Goal: Information Seeking & Learning: Learn about a topic

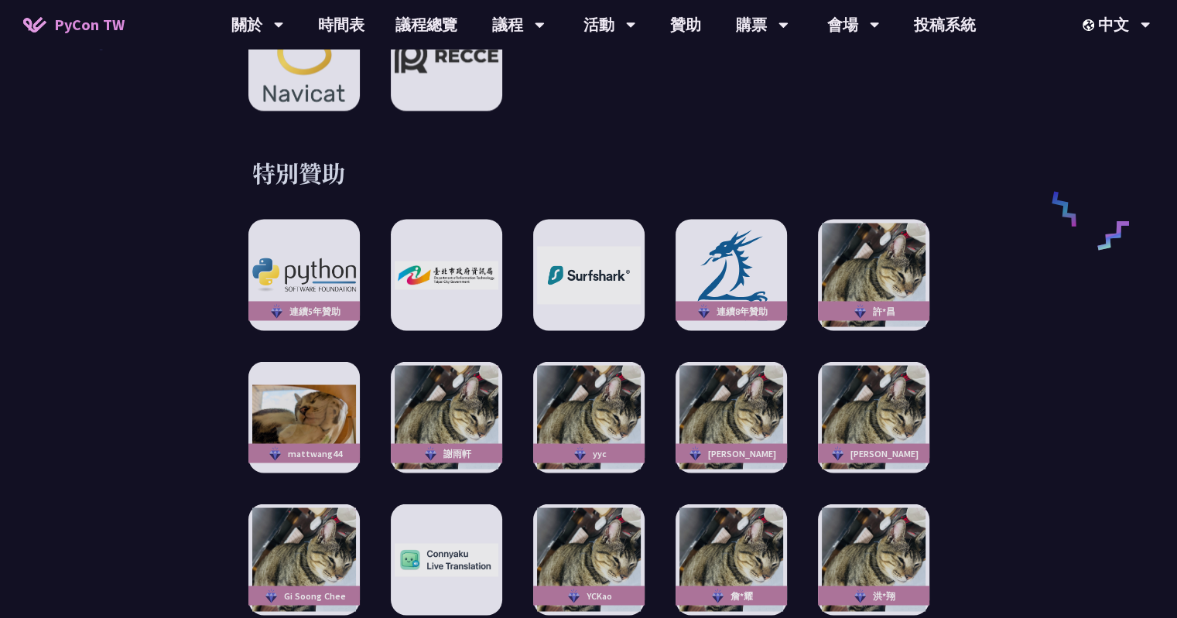
scroll to position [2709, 0]
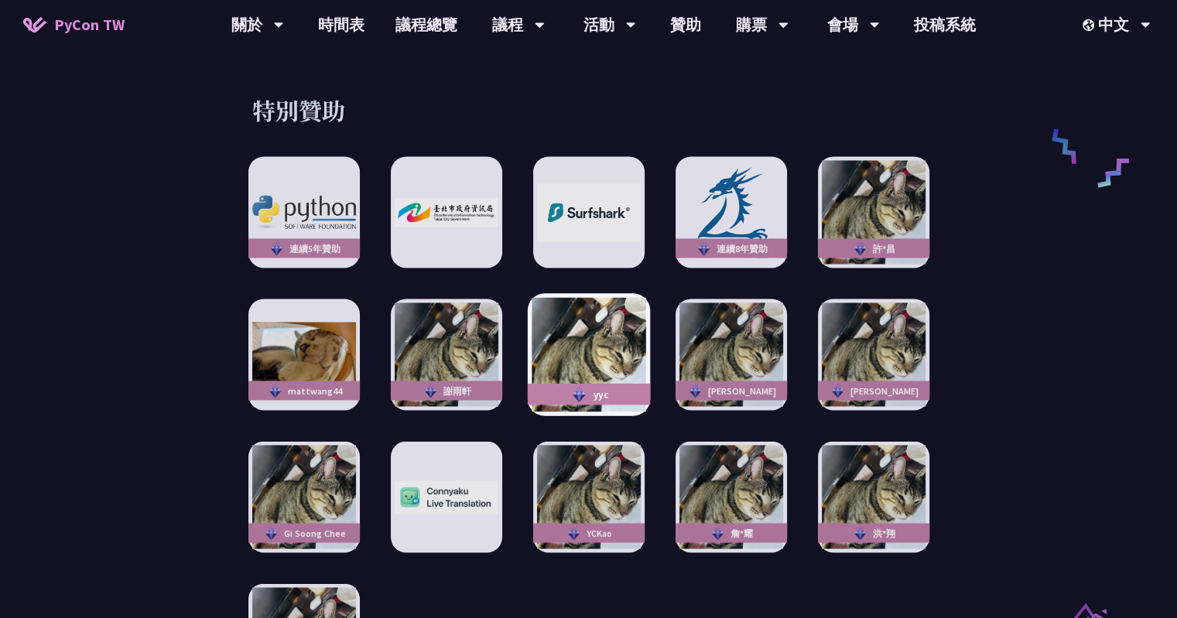
click at [594, 384] on div "yyc" at bounding box center [588, 395] width 122 height 22
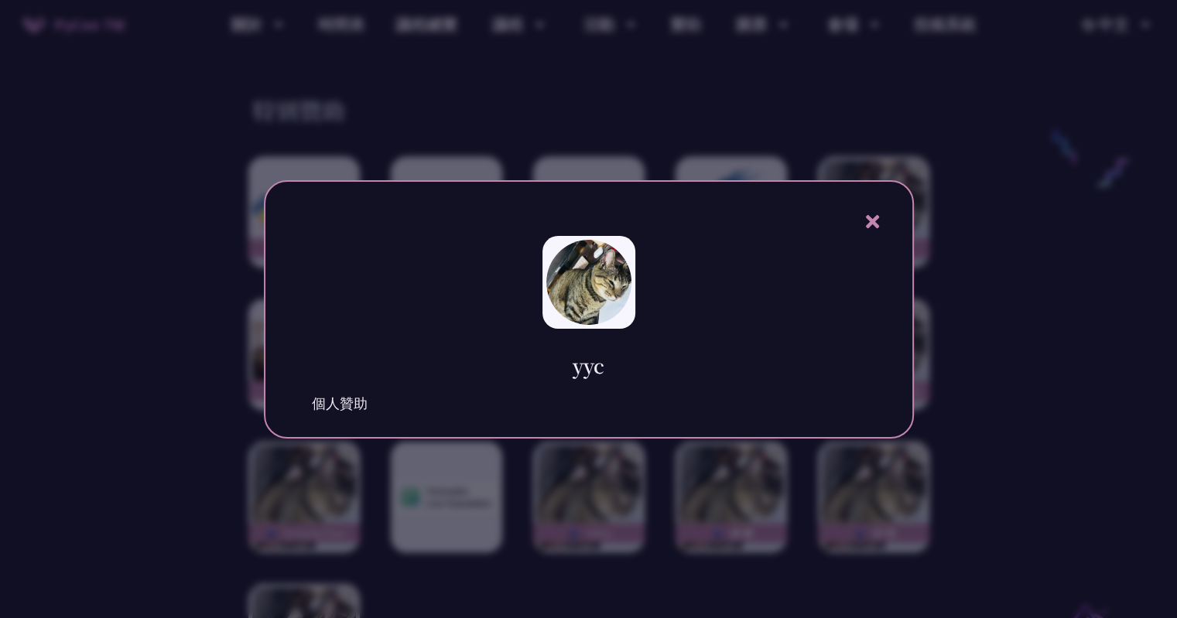
click at [558, 525] on div at bounding box center [588, 309] width 1177 height 618
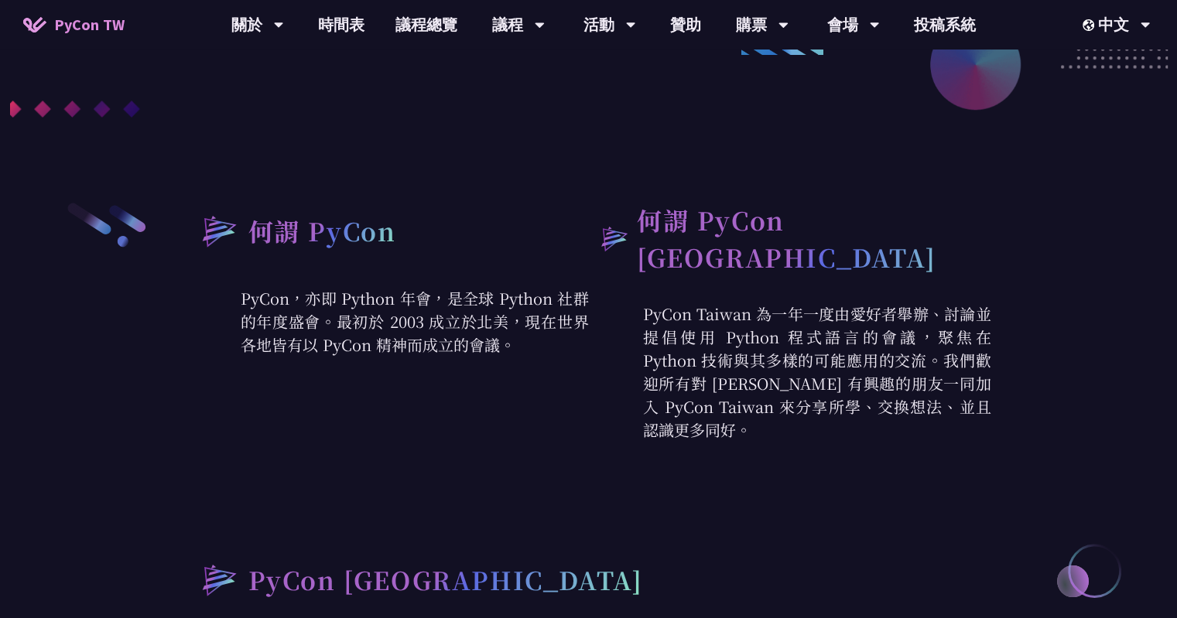
scroll to position [0, 0]
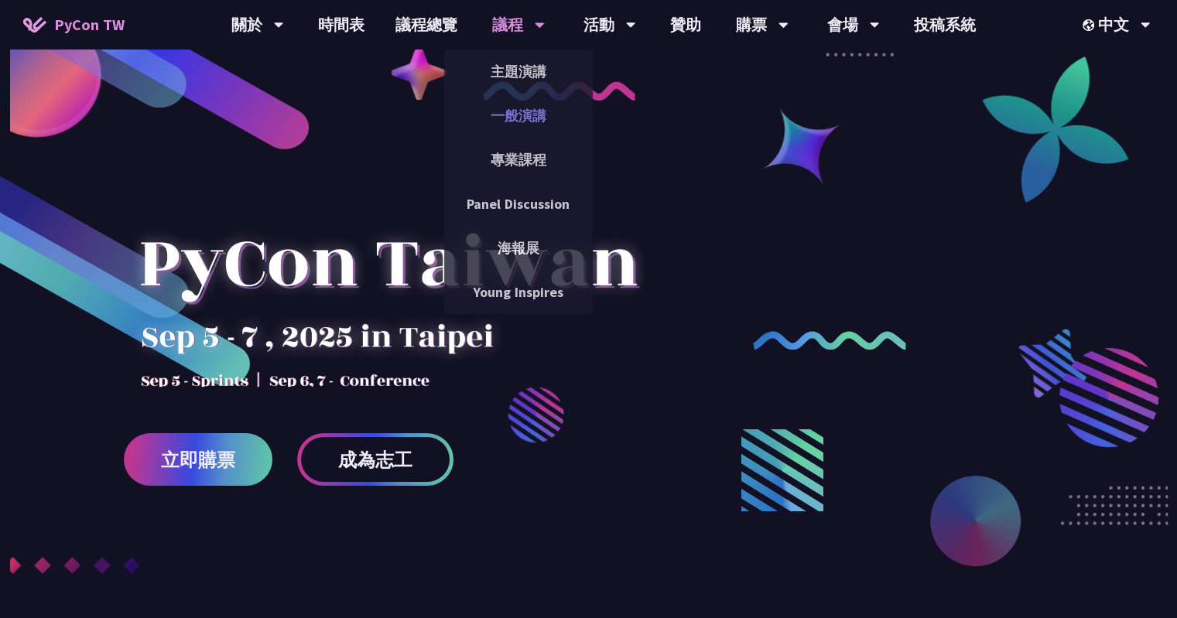
click at [519, 112] on link "一般演講" at bounding box center [518, 116] width 149 height 36
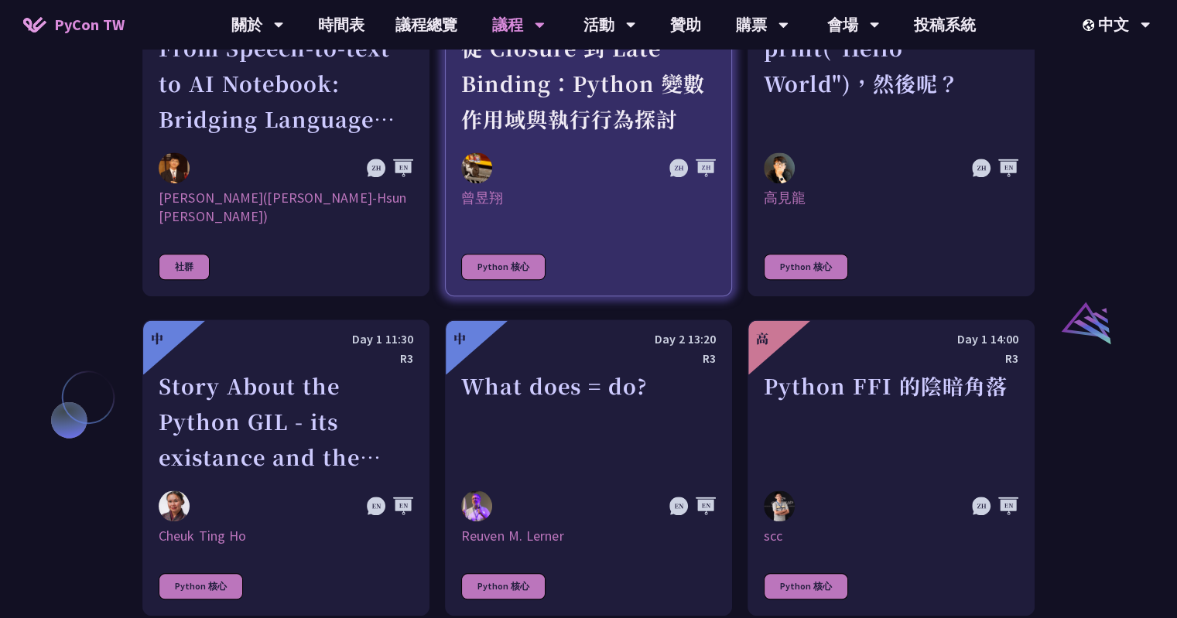
scroll to position [1548, 0]
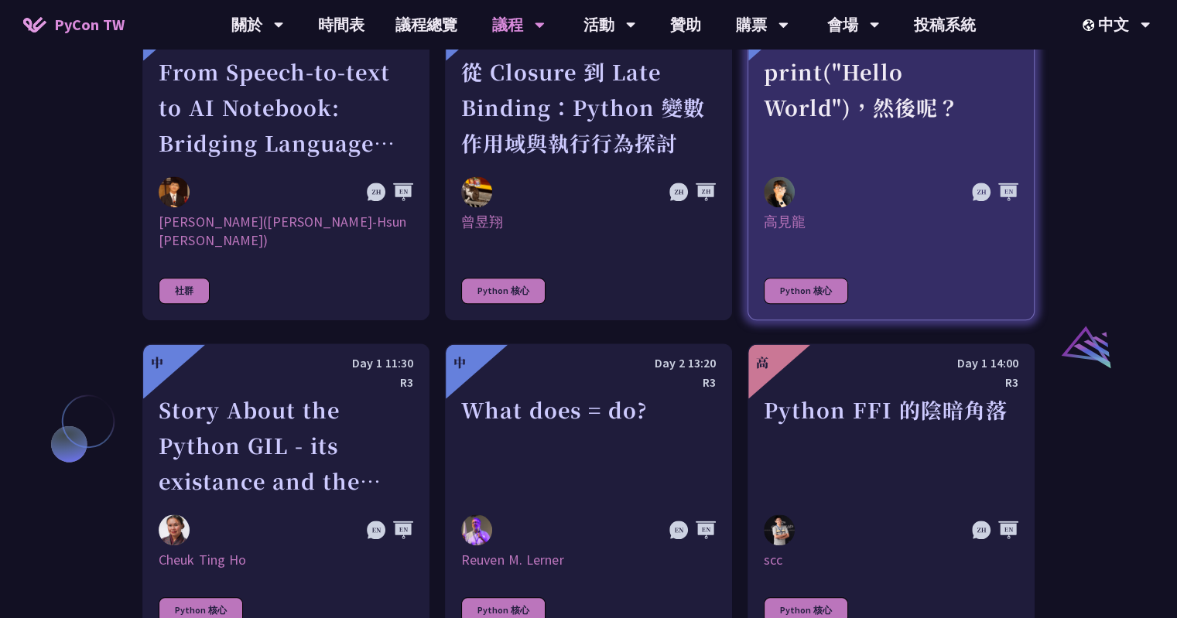
click at [860, 221] on div "高見龍" at bounding box center [891, 231] width 255 height 37
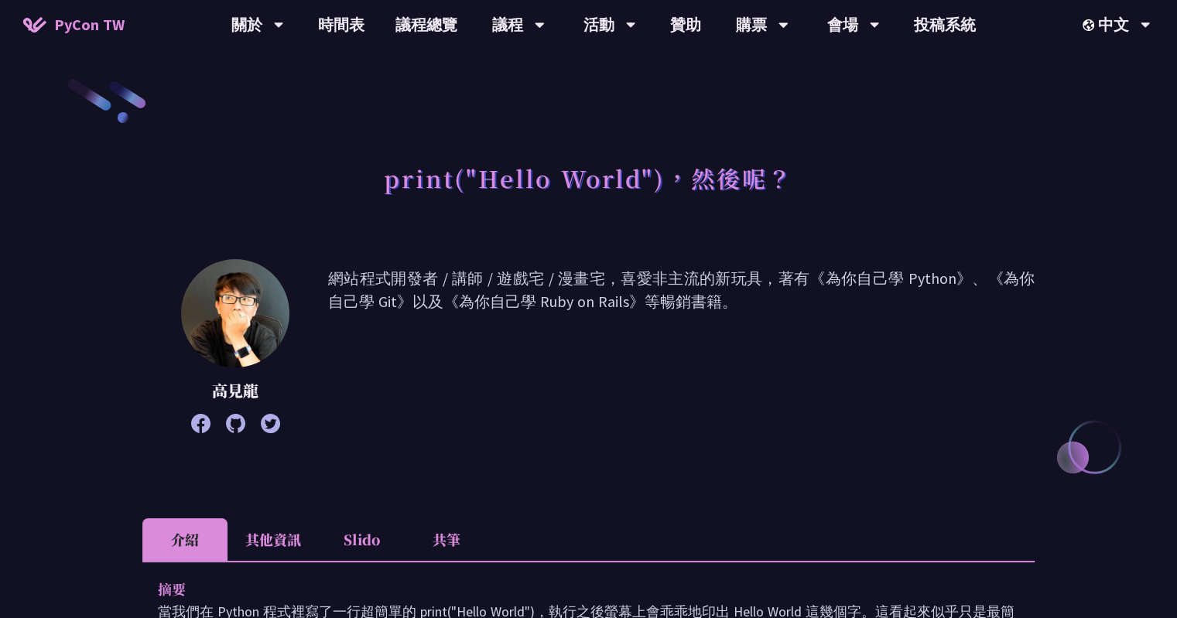
drag, startPoint x: 416, startPoint y: 277, endPoint x: 731, endPoint y: 305, distance: 317.0
click at [731, 305] on p "網站程式開發者 / 講師 / 遊戲宅 / 漫畫宅，喜愛非主流的新玩具，著有《為你自己學 Python》、《為你自己學 Git》以及《為你自己學 Ruby on…" at bounding box center [681, 346] width 707 height 159
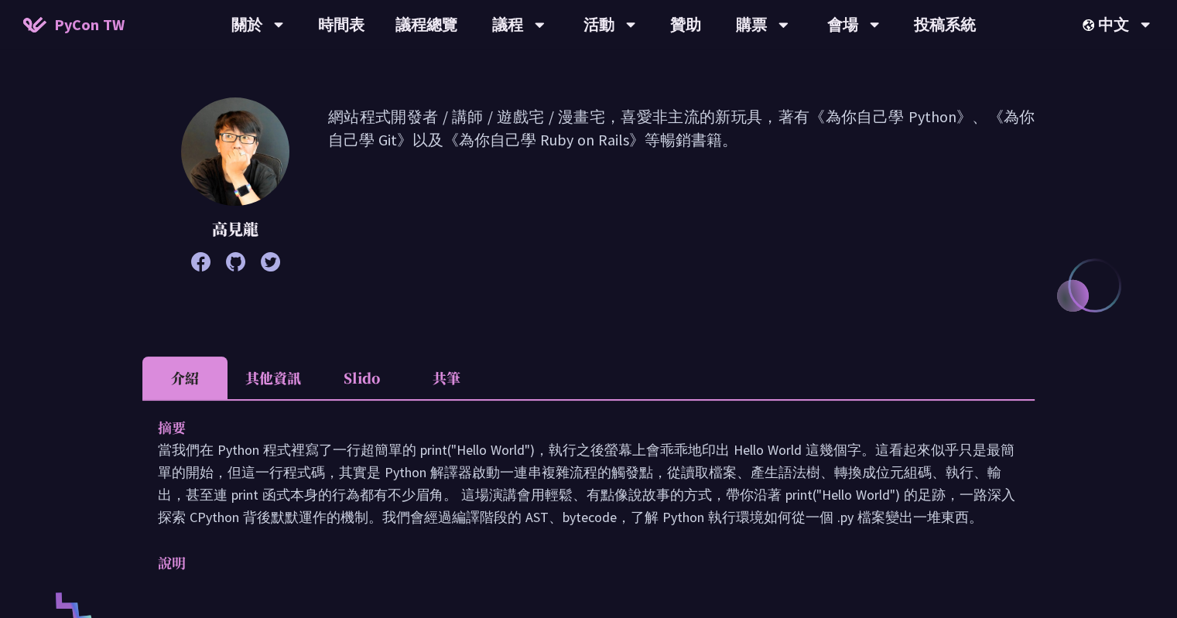
scroll to position [310, 0]
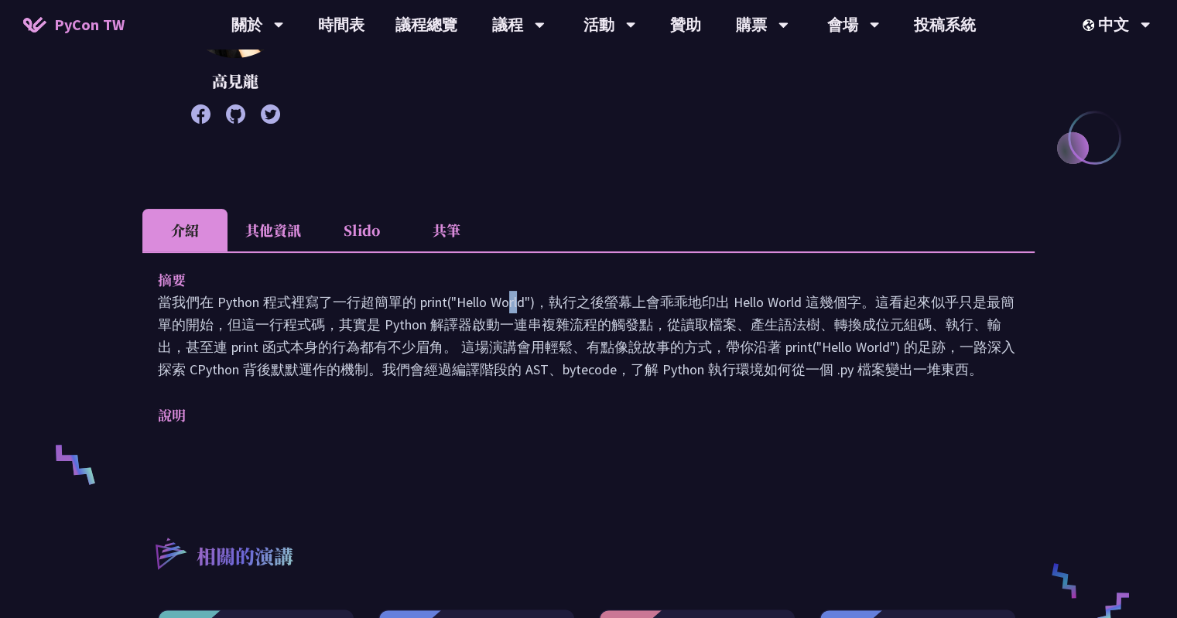
drag, startPoint x: 344, startPoint y: 302, endPoint x: 371, endPoint y: 304, distance: 27.2
click at [371, 304] on p "當我們在 Python 程式裡寫了一行超簡單的 print("Hello World")，執行之後螢幕上會乖乖地印出 Hello World 這幾個字。這看起…" at bounding box center [588, 336] width 861 height 90
click at [271, 373] on p "當我們在 Python 程式裡寫了一行超簡單的 print("Hello World")，執行之後螢幕上會乖乖地印出 Hello World 這幾個字。這看起…" at bounding box center [588, 336] width 861 height 90
drag, startPoint x: 379, startPoint y: 372, endPoint x: 960, endPoint y: 370, distance: 581.2
click at [960, 370] on p "當我們在 Python 程式裡寫了一行超簡單的 print("Hello World")，執行之後螢幕上會乖乖地印出 Hello World 這幾個字。這看起…" at bounding box center [588, 336] width 861 height 90
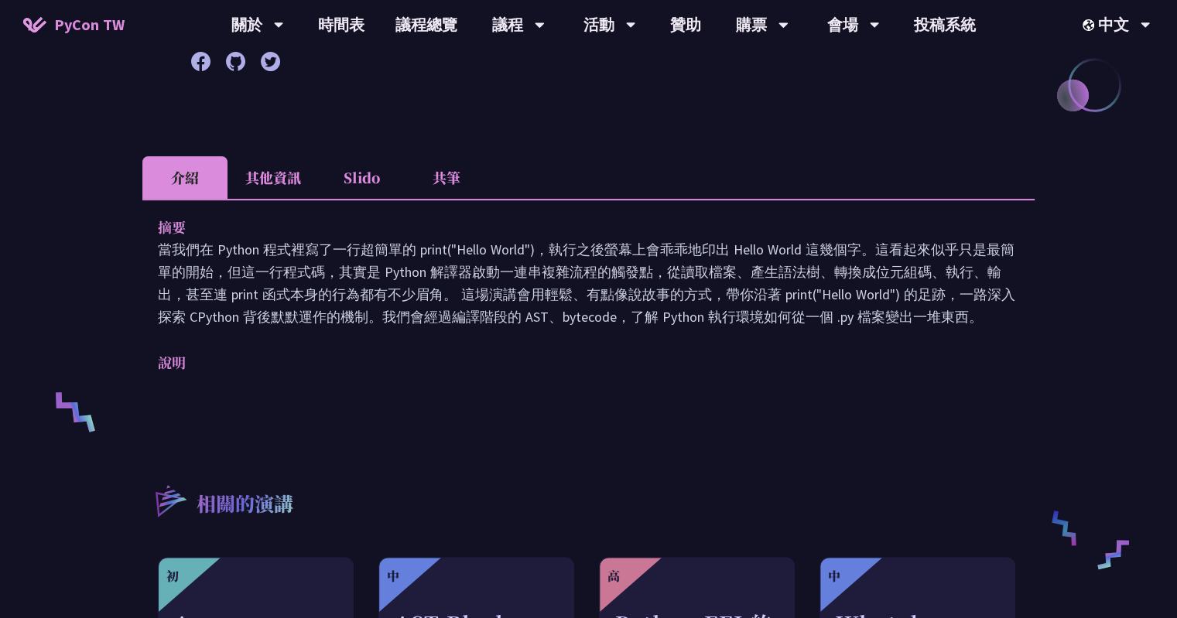
scroll to position [387, 0]
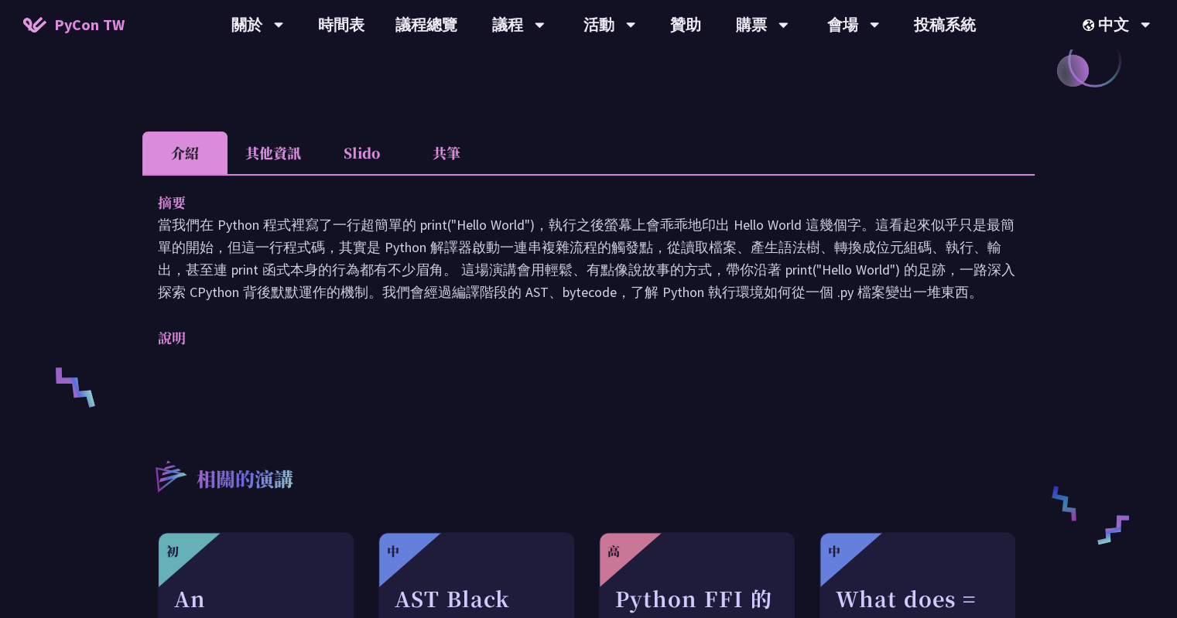
click at [364, 159] on li "Slido" at bounding box center [361, 153] width 85 height 43
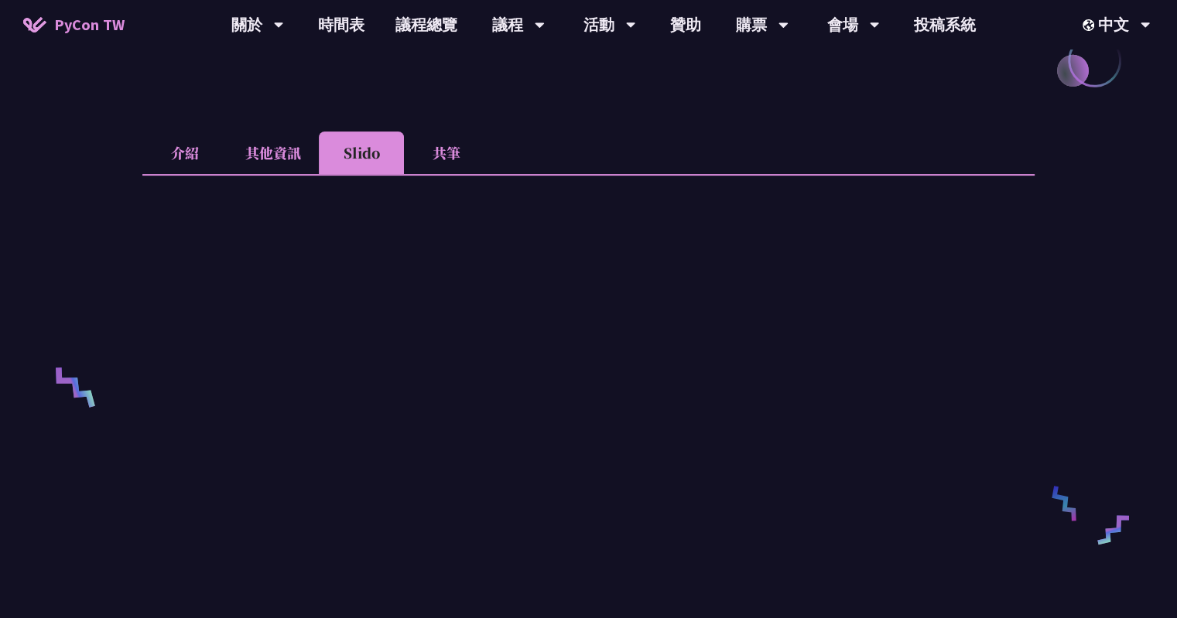
click at [286, 157] on li "其他資訊" at bounding box center [273, 153] width 91 height 43
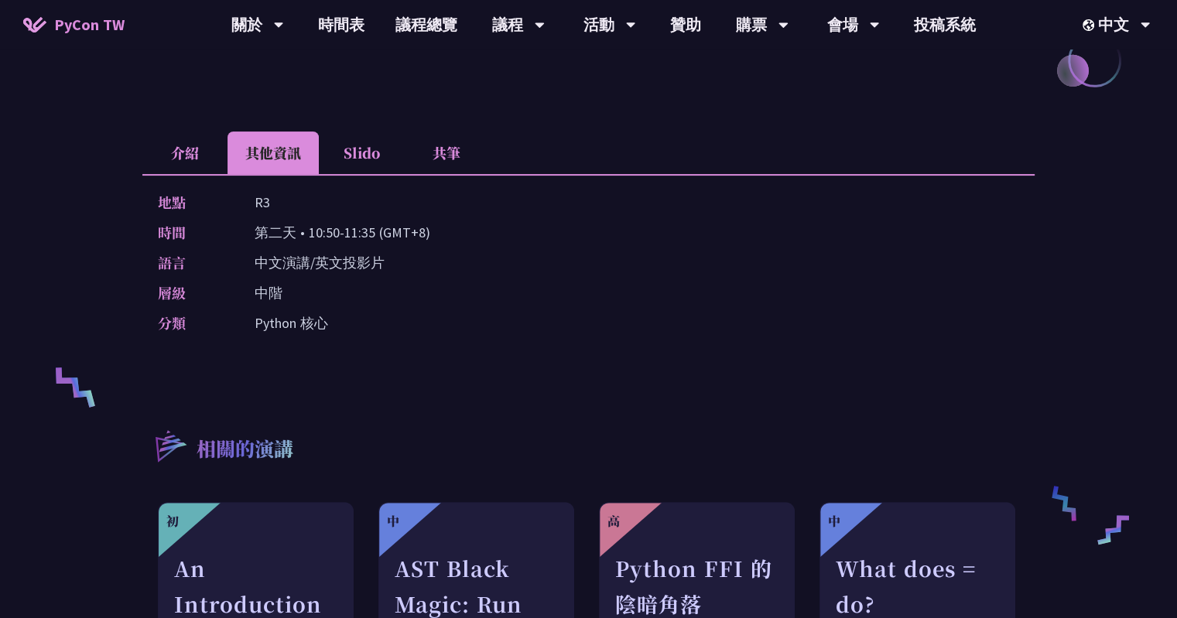
click at [182, 159] on li "介紹" at bounding box center [184, 153] width 85 height 43
